Goal: Information Seeking & Learning: Learn about a topic

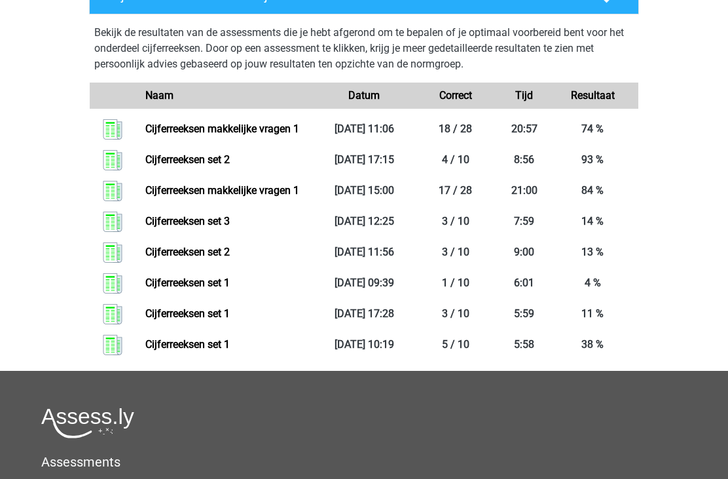
scroll to position [1523, 0]
click at [221, 350] on link "Cijferreeksen set 1" at bounding box center [187, 344] width 84 height 12
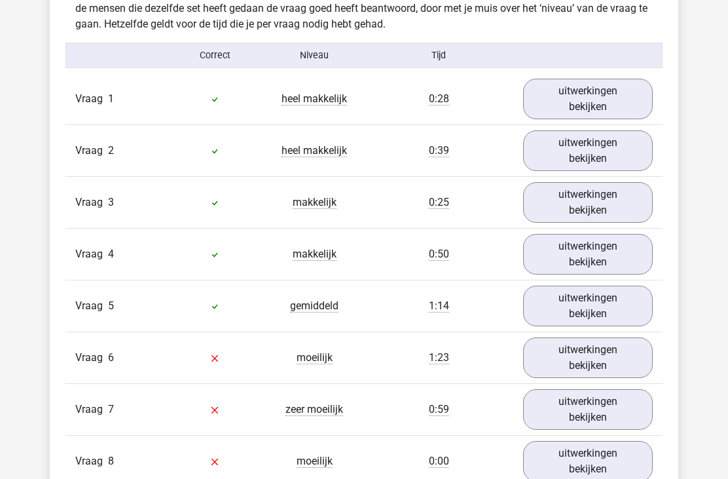
scroll to position [819, 0]
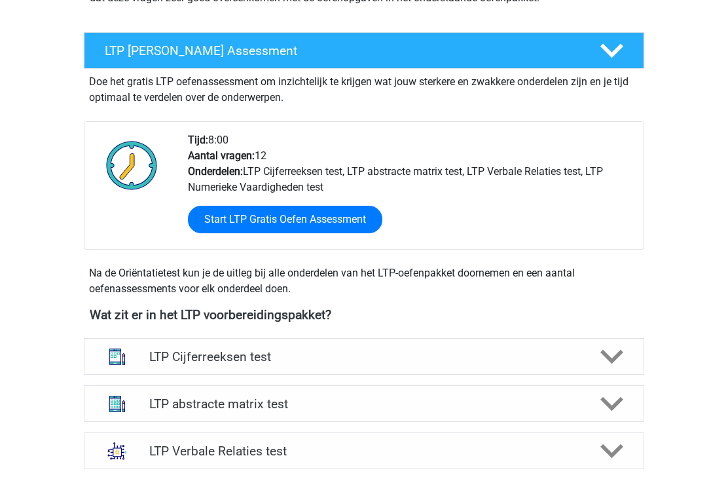
scroll to position [218, 0]
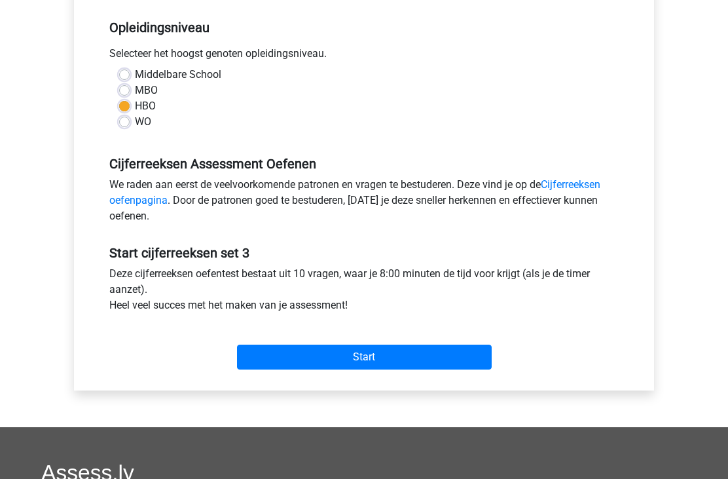
scroll to position [262, 0]
click at [367, 358] on input "Start" at bounding box center [364, 356] width 255 height 25
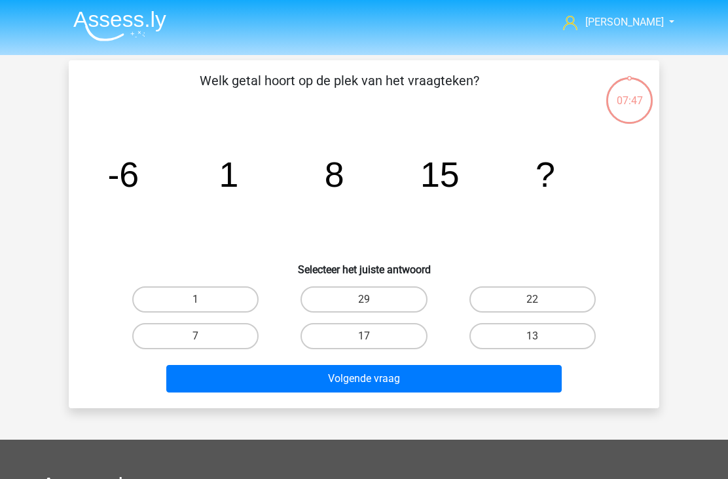
click at [537, 289] on label "22" at bounding box center [533, 299] width 126 height 26
click at [537, 299] on input "22" at bounding box center [536, 303] width 9 height 9
radio input "true"
click at [454, 374] on button "Volgende vraag" at bounding box center [364, 379] width 396 height 28
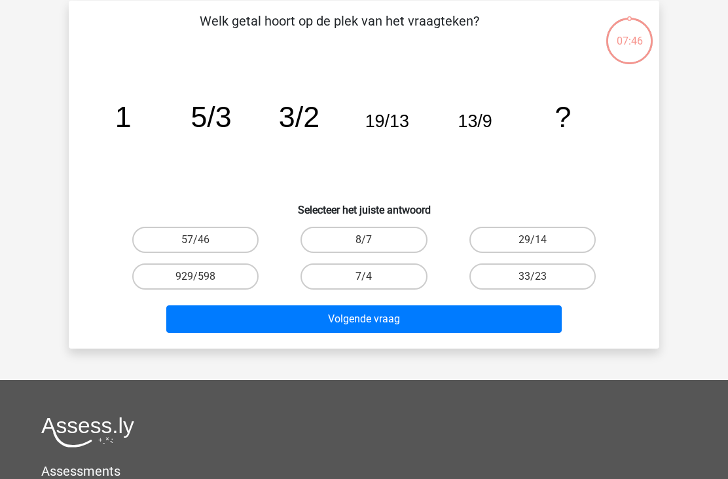
scroll to position [60, 0]
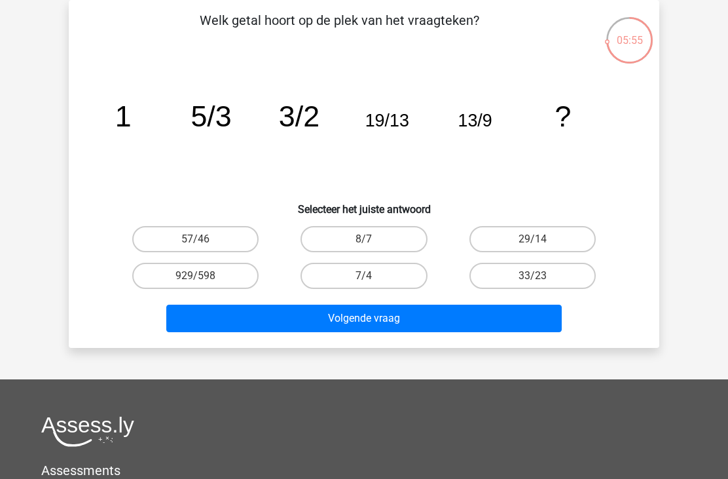
click at [375, 321] on button "Volgende vraag" at bounding box center [364, 319] width 396 height 28
click at [498, 277] on label "33/23" at bounding box center [533, 276] width 126 height 26
click at [532, 277] on input "33/23" at bounding box center [536, 280] width 9 height 9
radio input "true"
click at [376, 316] on button "Volgende vraag" at bounding box center [364, 319] width 396 height 28
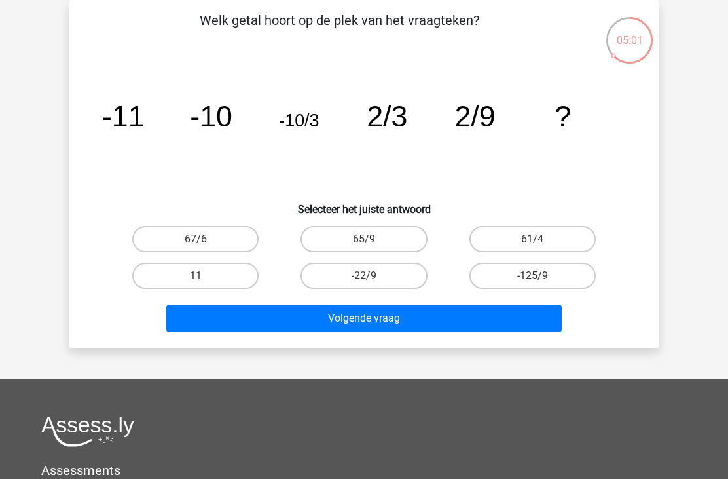
click at [382, 278] on label "-22/9" at bounding box center [364, 276] width 126 height 26
click at [373, 278] on input "-22/9" at bounding box center [368, 280] width 9 height 9
radio input "true"
click at [407, 322] on button "Volgende vraag" at bounding box center [364, 319] width 396 height 28
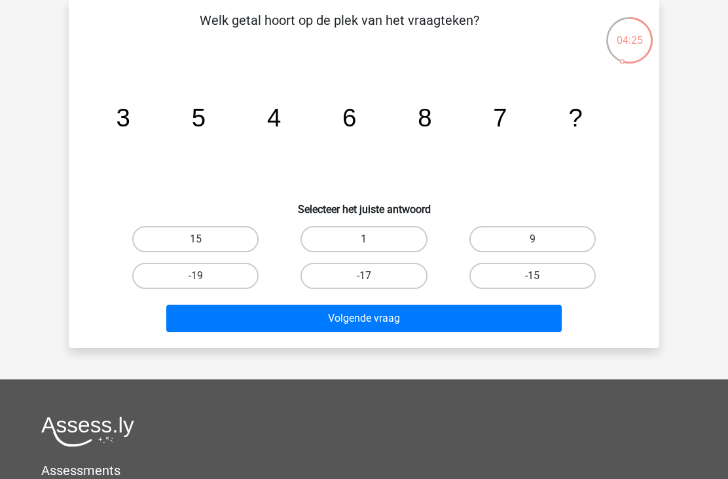
click at [551, 236] on label "9" at bounding box center [533, 239] width 126 height 26
click at [541, 239] on input "9" at bounding box center [536, 243] width 9 height 9
radio input "true"
click at [430, 316] on button "Volgende vraag" at bounding box center [364, 319] width 396 height 28
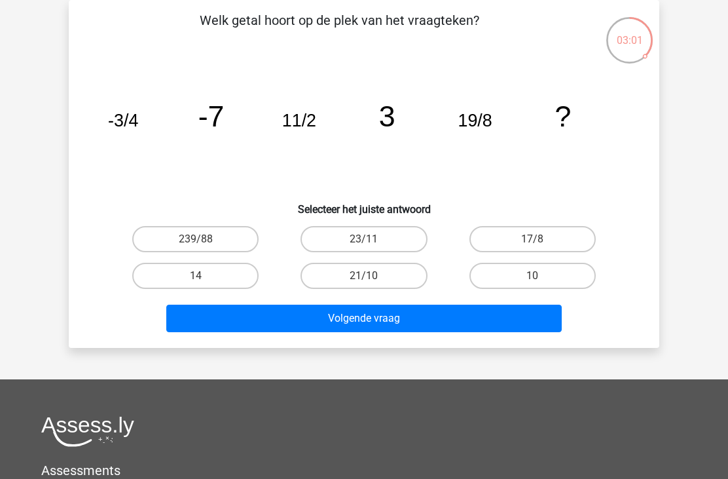
click at [524, 245] on label "17/8" at bounding box center [533, 239] width 126 height 26
click at [532, 245] on input "17/8" at bounding box center [536, 243] width 9 height 9
radio input "true"
click at [443, 319] on button "Volgende vraag" at bounding box center [364, 319] width 396 height 28
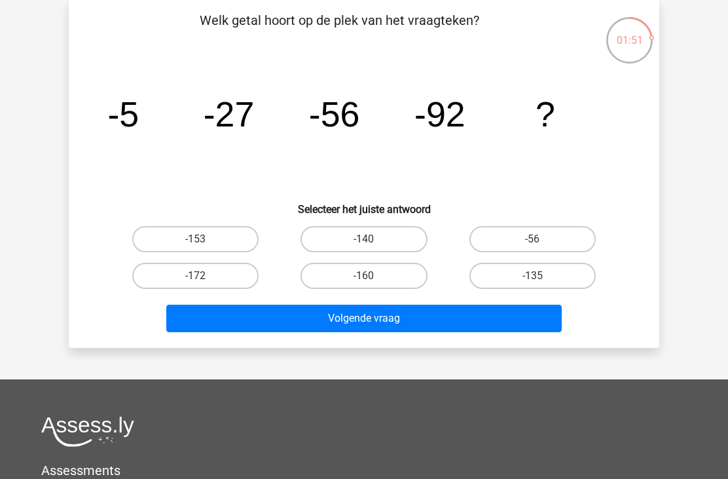
click at [530, 284] on label "-135" at bounding box center [533, 276] width 126 height 26
click at [532, 284] on input "-135" at bounding box center [536, 280] width 9 height 9
radio input "true"
click at [434, 322] on button "Volgende vraag" at bounding box center [364, 319] width 396 height 28
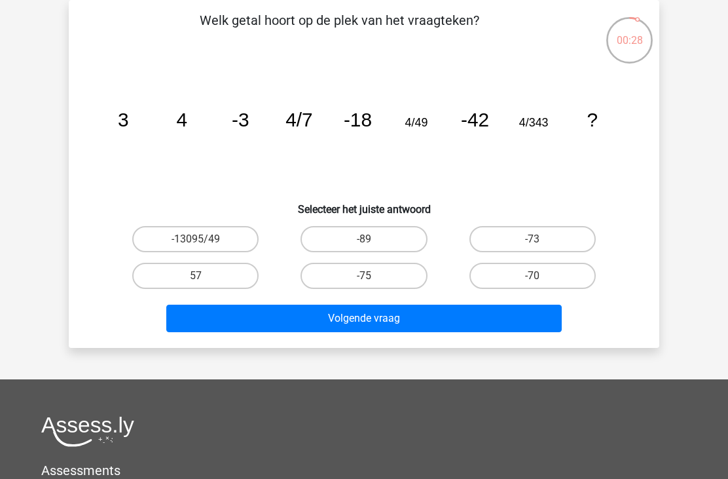
click at [393, 241] on label "-89" at bounding box center [364, 239] width 126 height 26
click at [373, 241] on input "-89" at bounding box center [368, 243] width 9 height 9
radio input "true"
click at [415, 316] on button "Volgende vraag" at bounding box center [364, 319] width 396 height 28
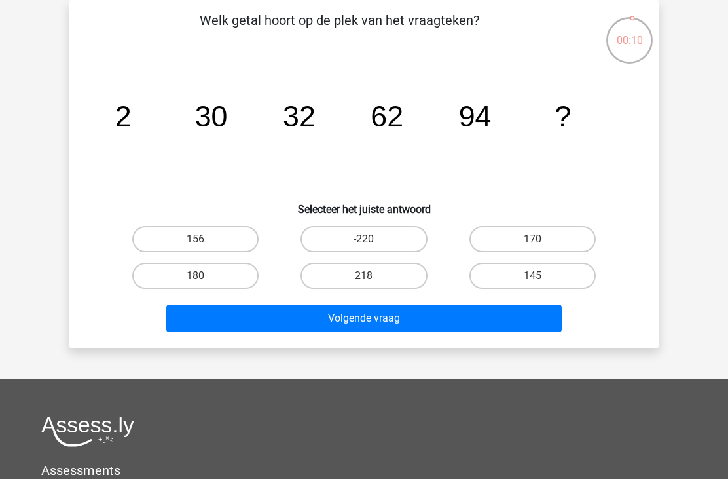
click at [247, 237] on label "156" at bounding box center [195, 239] width 126 height 26
click at [204, 239] on input "156" at bounding box center [200, 243] width 9 height 9
radio input "true"
click at [302, 316] on button "Volgende vraag" at bounding box center [364, 319] width 396 height 28
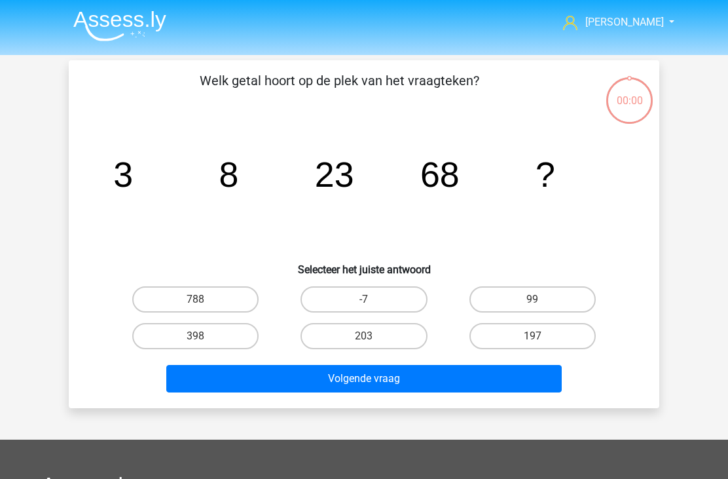
scroll to position [60, 0]
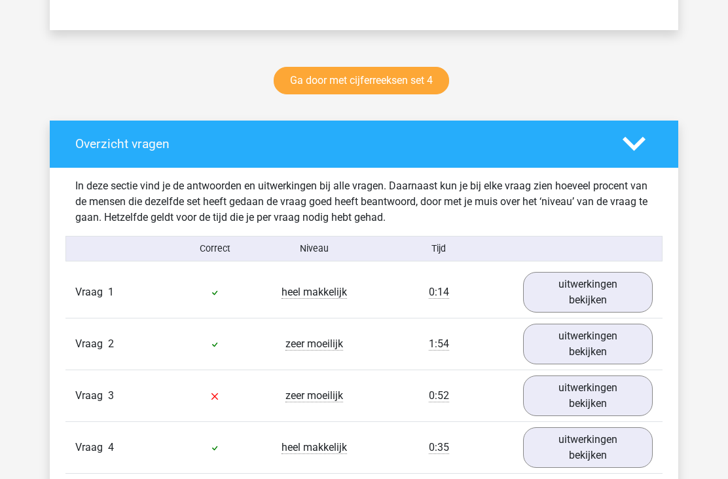
scroll to position [639, 0]
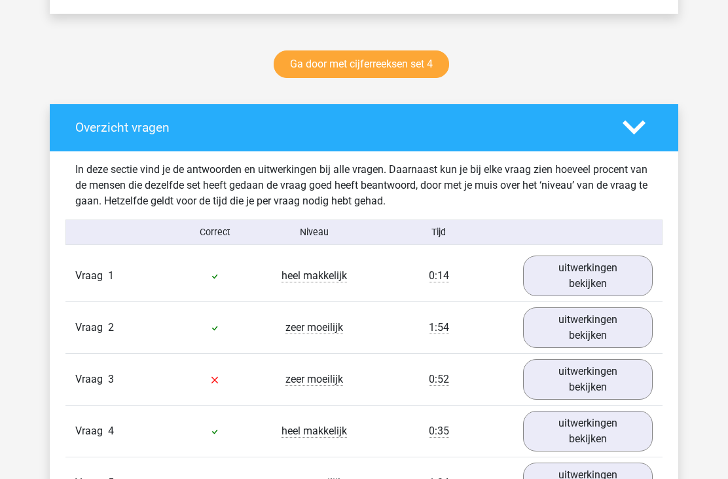
click at [572, 272] on link "uitwerkingen bekijken" at bounding box center [588, 275] width 130 height 41
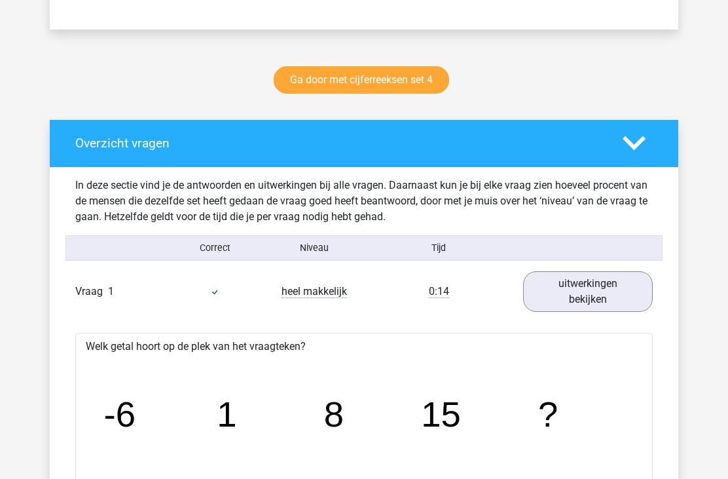
scroll to position [618, 0]
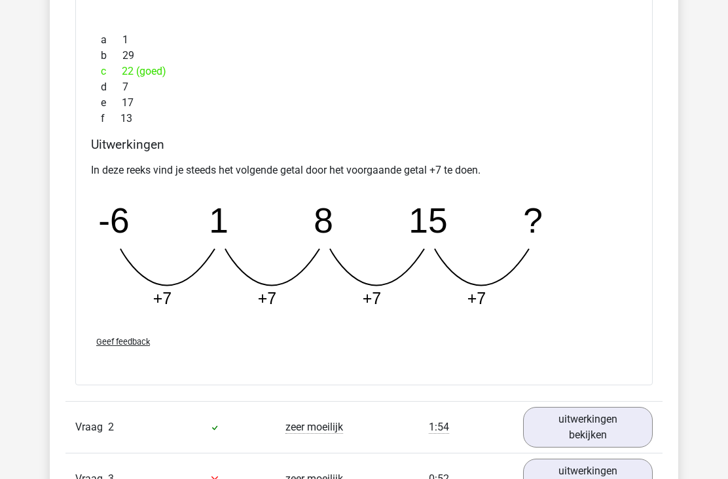
click at [561, 422] on link "uitwerkingen bekijken" at bounding box center [588, 427] width 130 height 41
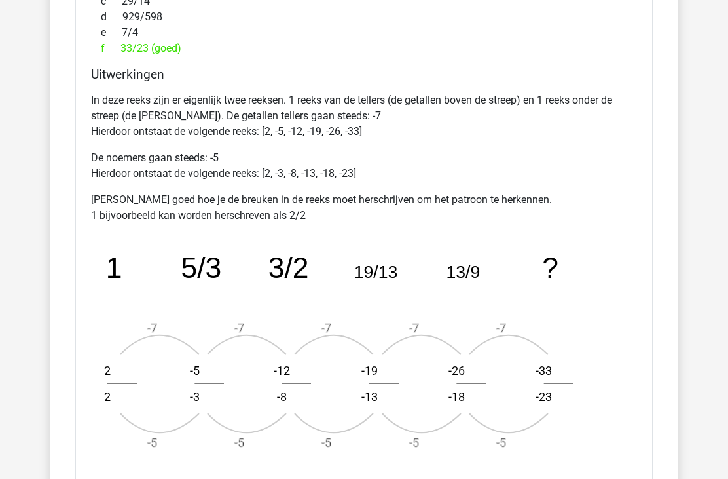
scroll to position [1786, 0]
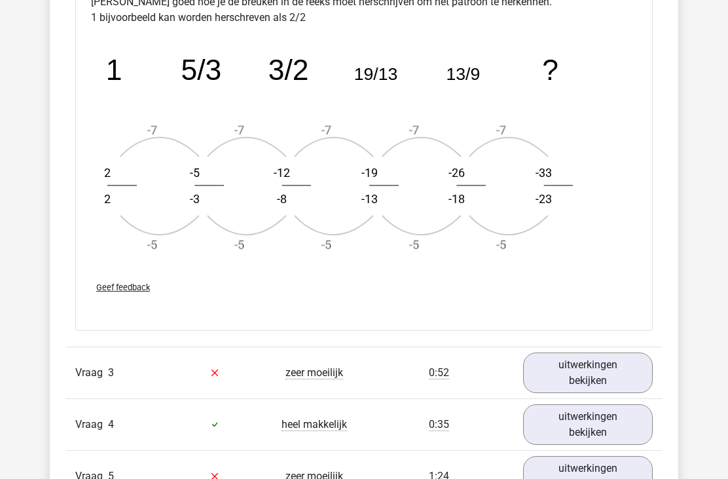
click at [577, 379] on link "uitwerkingen bekijken" at bounding box center [588, 373] width 130 height 41
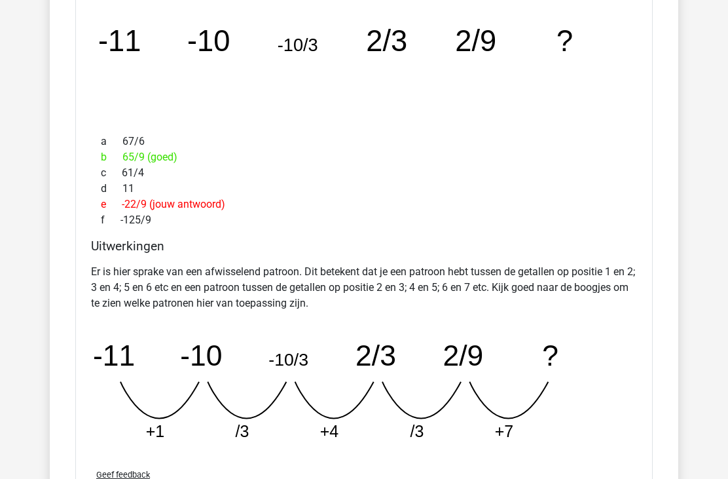
scroll to position [2438, 0]
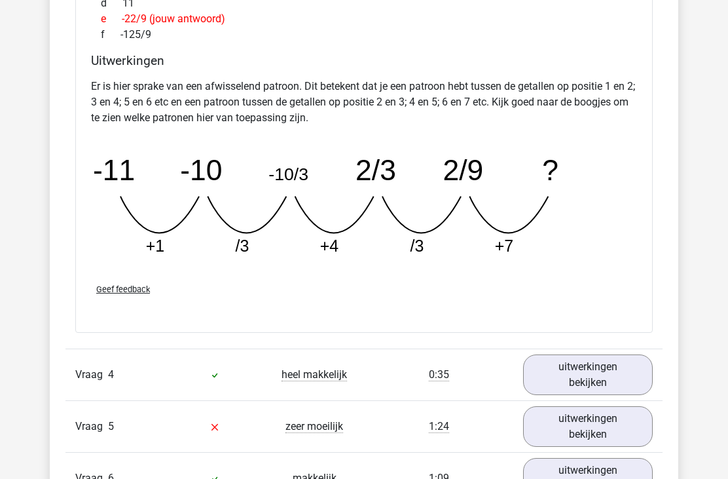
click at [594, 380] on link "uitwerkingen bekijken" at bounding box center [588, 375] width 130 height 41
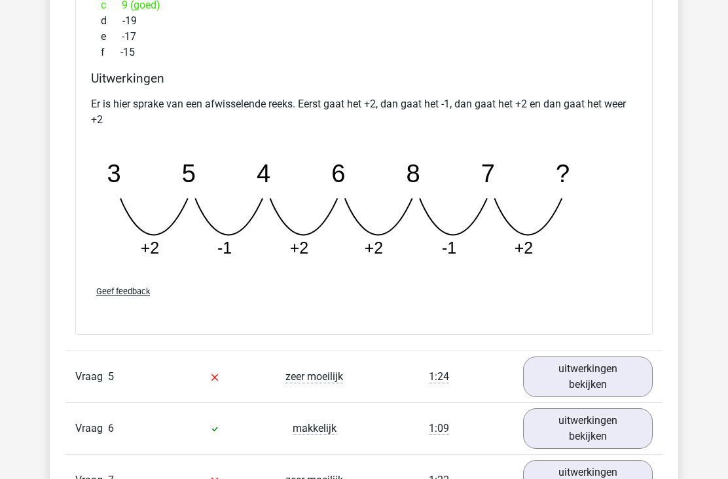
scroll to position [3250, 0]
click at [580, 377] on link "uitwerkingen bekijken" at bounding box center [588, 376] width 130 height 41
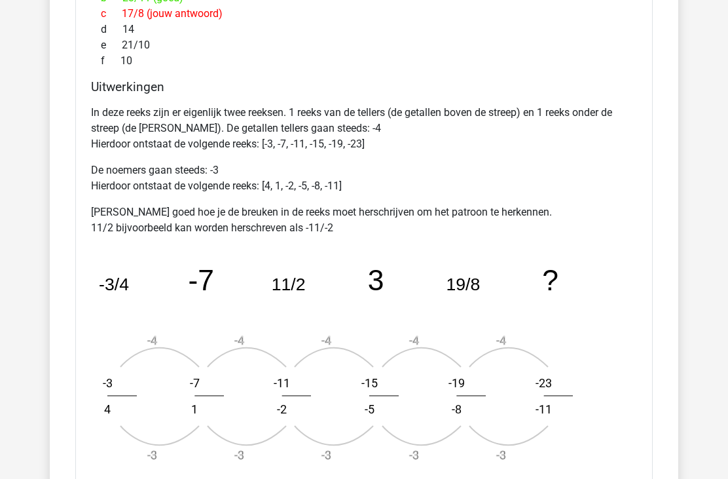
scroll to position [3883, 0]
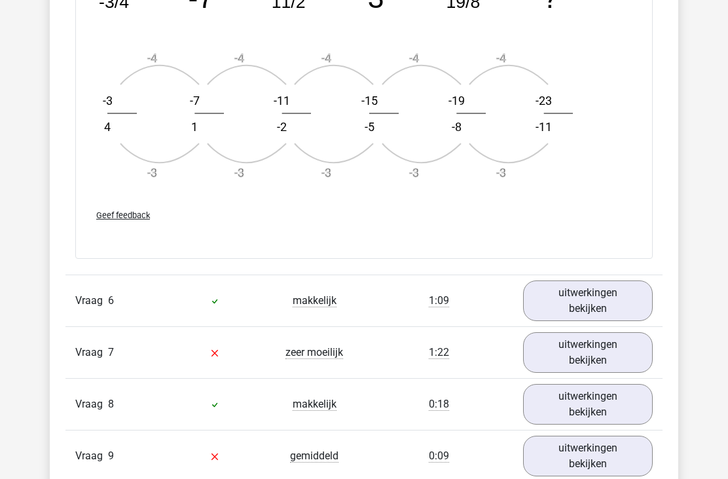
click at [629, 302] on link "uitwerkingen bekijken" at bounding box center [588, 301] width 130 height 41
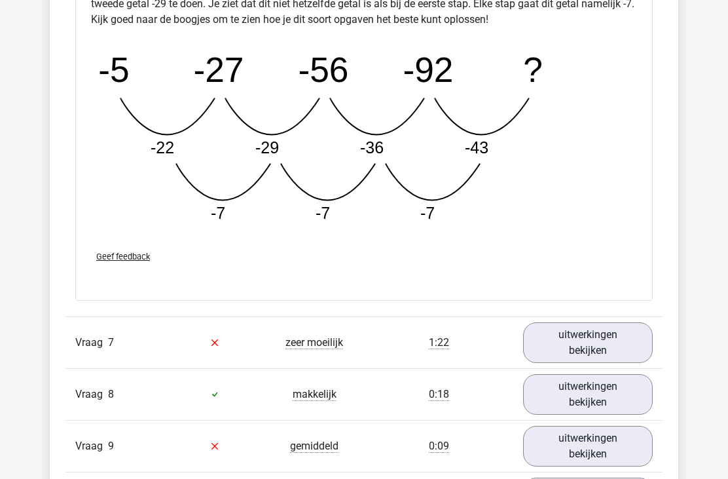
scroll to position [4820, 0]
click at [591, 343] on link "uitwerkingen bekijken" at bounding box center [588, 343] width 130 height 41
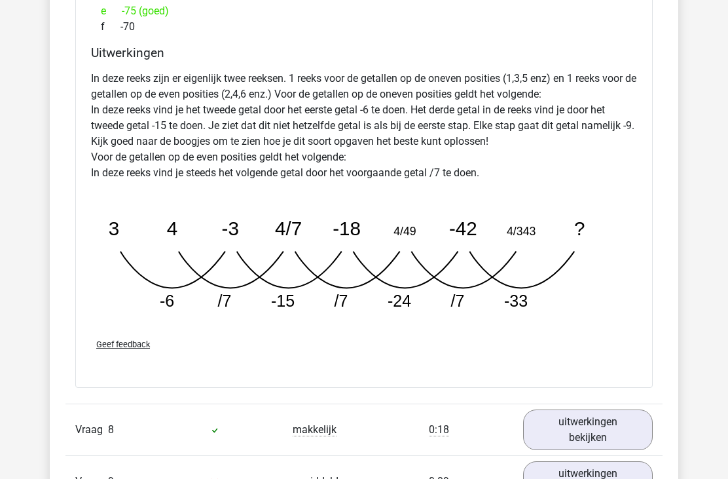
scroll to position [5478, 0]
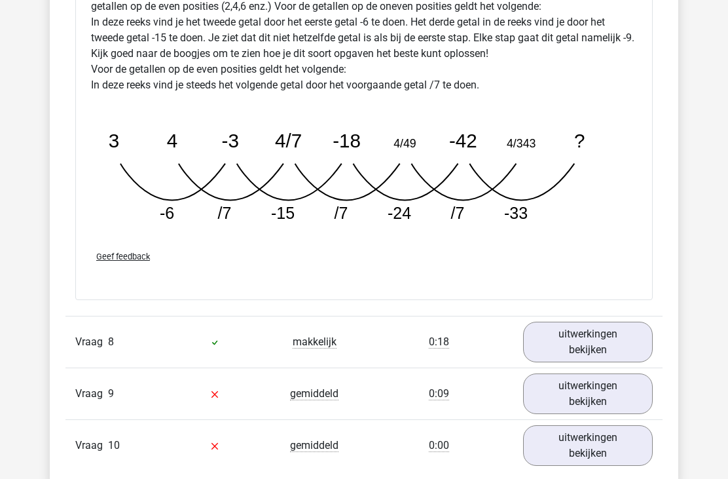
click at [600, 393] on link "uitwerkingen bekijken" at bounding box center [588, 394] width 130 height 41
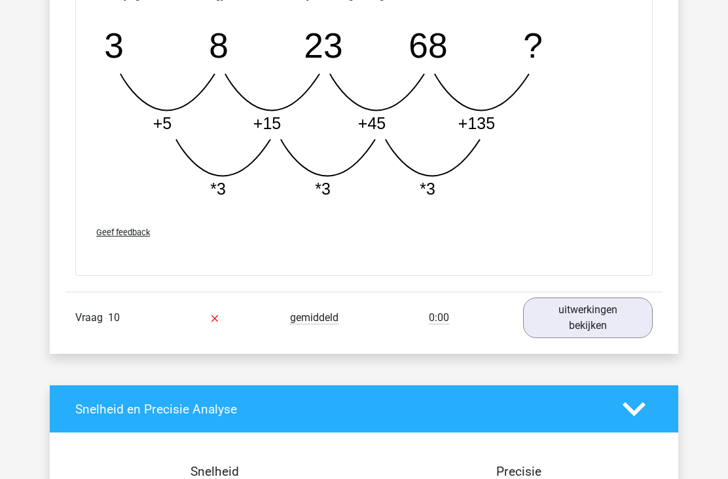
scroll to position [6300, 0]
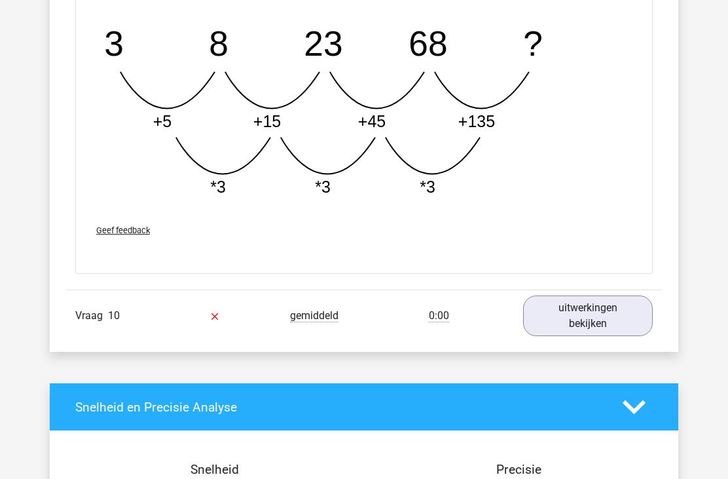
click at [609, 318] on link "uitwerkingen bekijken" at bounding box center [588, 315] width 130 height 41
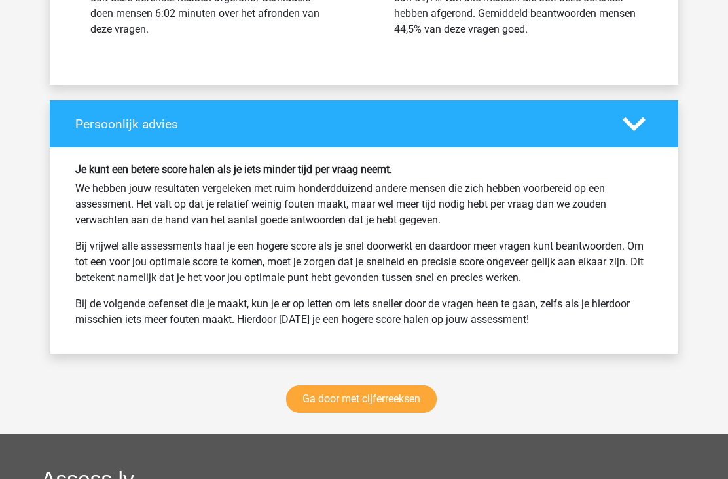
scroll to position [7669, 0]
click at [415, 396] on link "Ga door met cijferreeksen" at bounding box center [361, 399] width 151 height 28
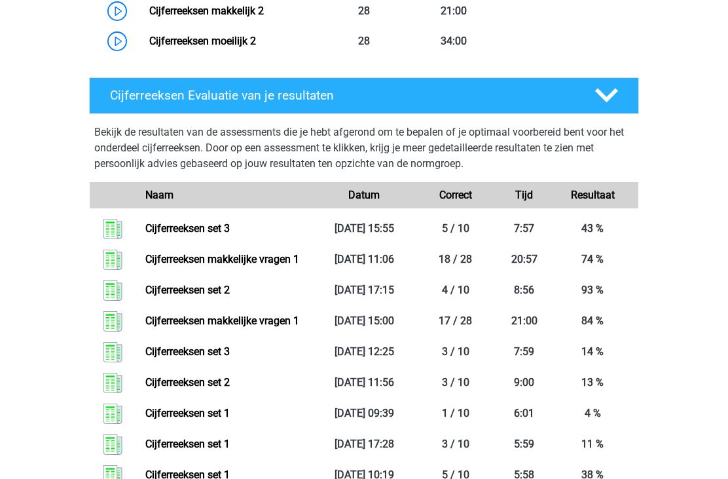
scroll to position [1423, 0]
click at [269, 327] on link "Cijferreeksen makkelijke vragen 1" at bounding box center [222, 320] width 154 height 12
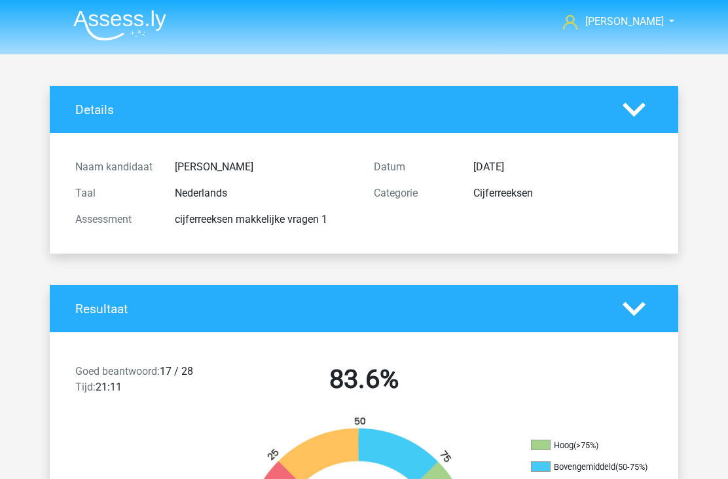
scroll to position [3, 0]
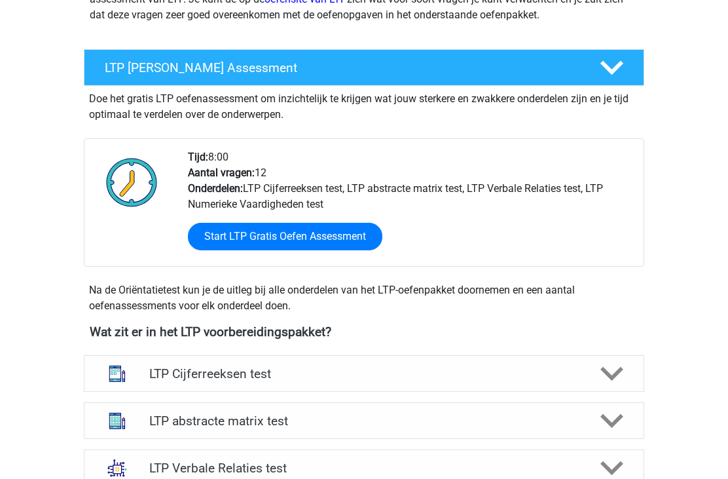
scroll to position [203, 0]
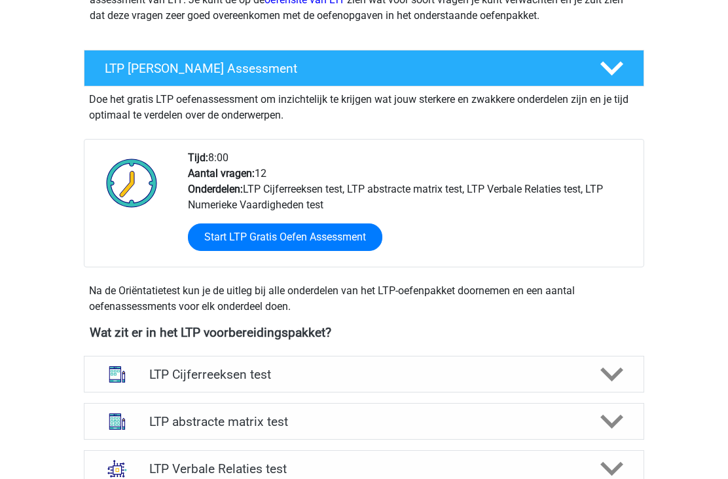
click at [397, 380] on h4 "LTP Cijferreeksen test" at bounding box center [363, 374] width 429 height 15
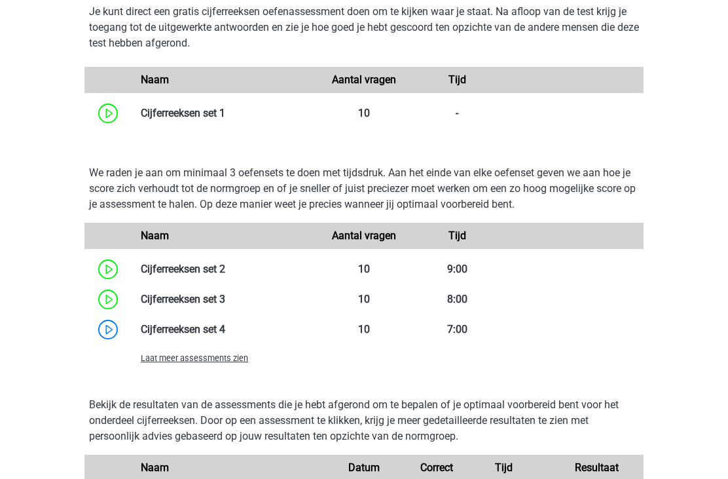
scroll to position [866, 0]
click at [225, 326] on link at bounding box center [225, 329] width 0 height 12
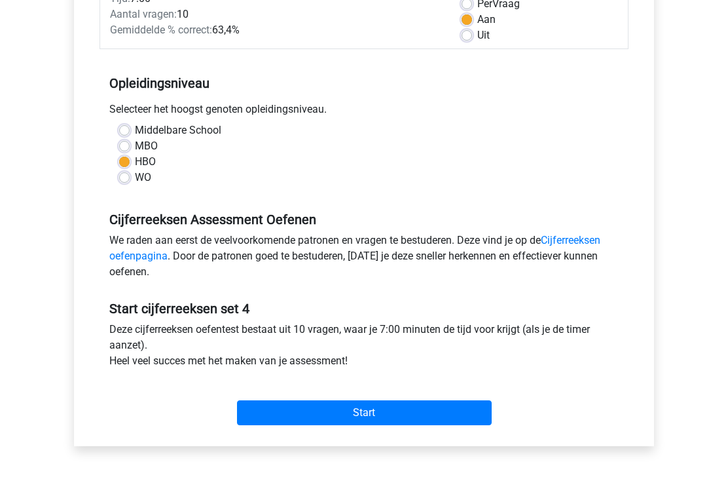
scroll to position [217, 0]
